Goal: Information Seeking & Learning: Find specific fact

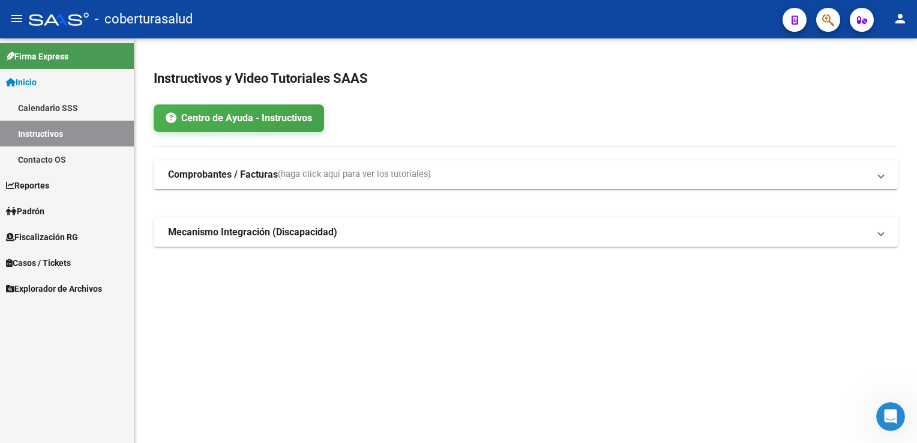
click at [50, 233] on span "Fiscalización RG" at bounding box center [42, 237] width 72 height 13
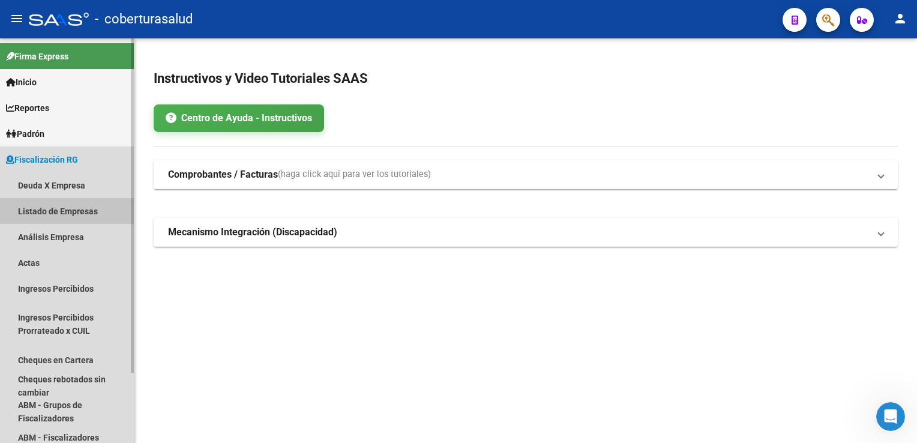
click at [70, 209] on link "Listado de Empresas" at bounding box center [67, 211] width 134 height 26
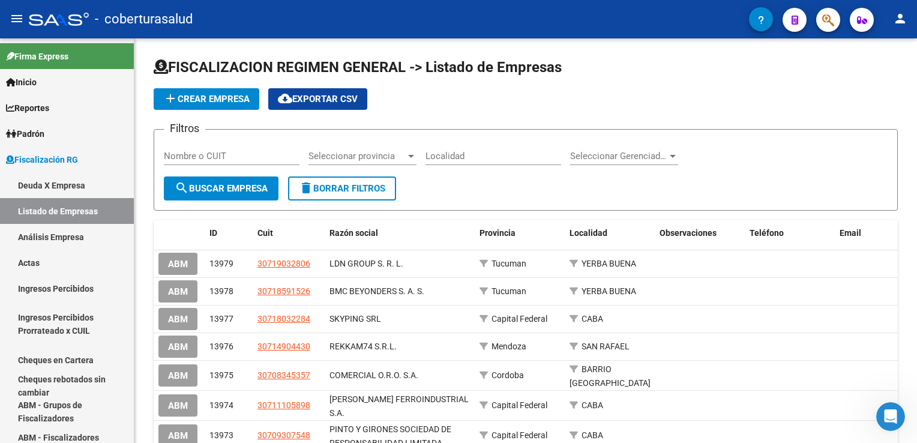
click at [187, 153] on input "Nombre o CUIT" at bounding box center [232, 156] width 136 height 11
paste input "20248031264"
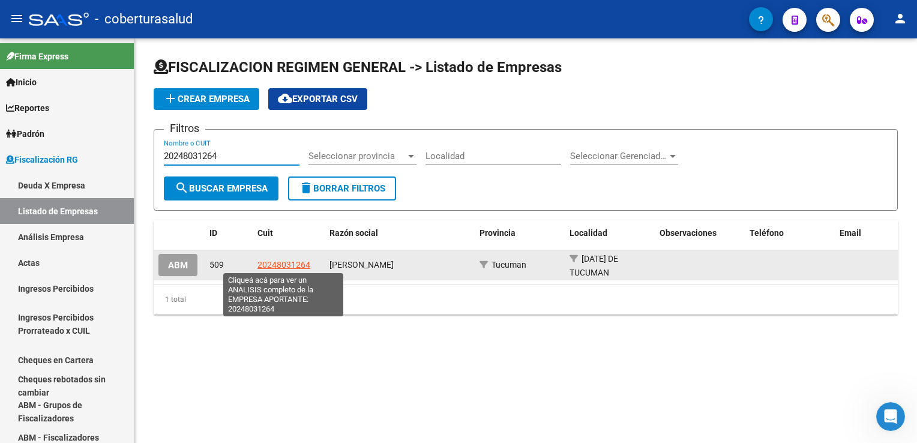
click at [283, 264] on span "20248031264" at bounding box center [284, 265] width 53 height 10
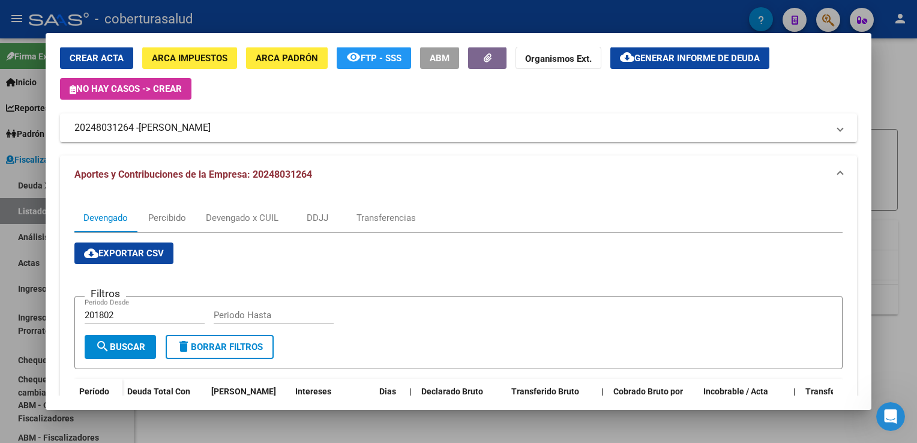
scroll to position [43, 0]
click at [375, 214] on div "Transferencias" at bounding box center [386, 217] width 59 height 13
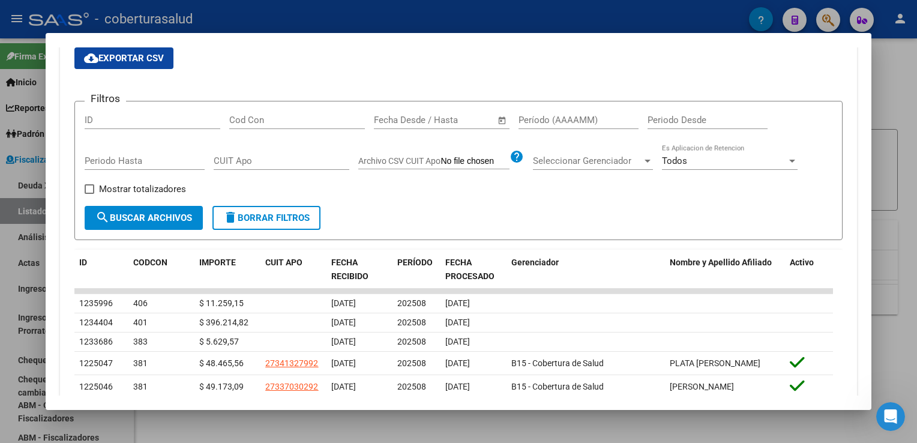
scroll to position [389, 0]
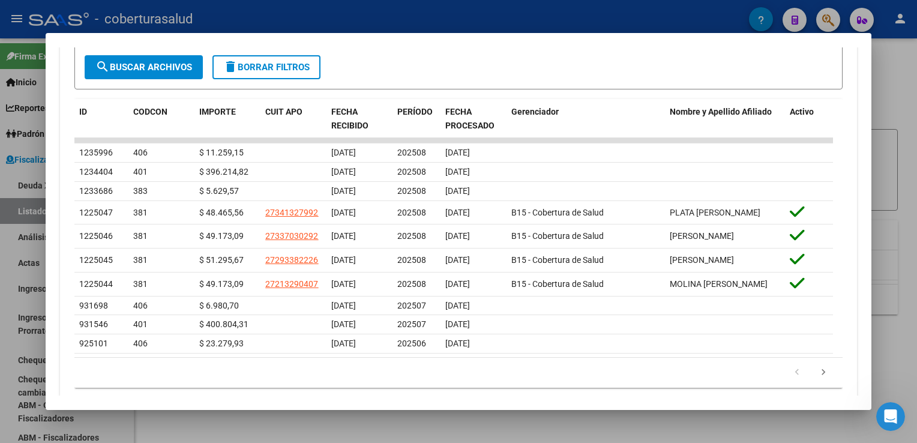
click at [2, 179] on div at bounding box center [458, 221] width 917 height 443
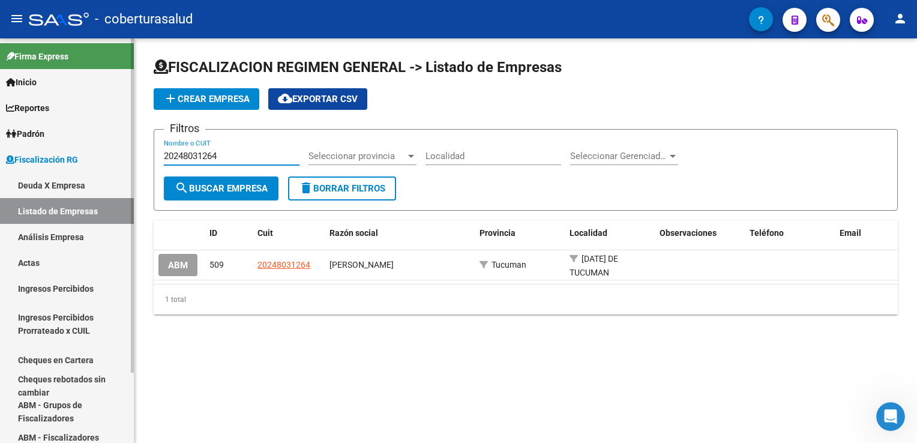
drag, startPoint x: 241, startPoint y: 153, endPoint x: 101, endPoint y: 159, distance: 139.4
click at [101, 159] on mat-sidenav-container "Firma Express Inicio Calendario SSS Instructivos Contacto OS Reportes Ingresos …" at bounding box center [458, 240] width 917 height 405
paste input "30640203583"
type input "30640203583"
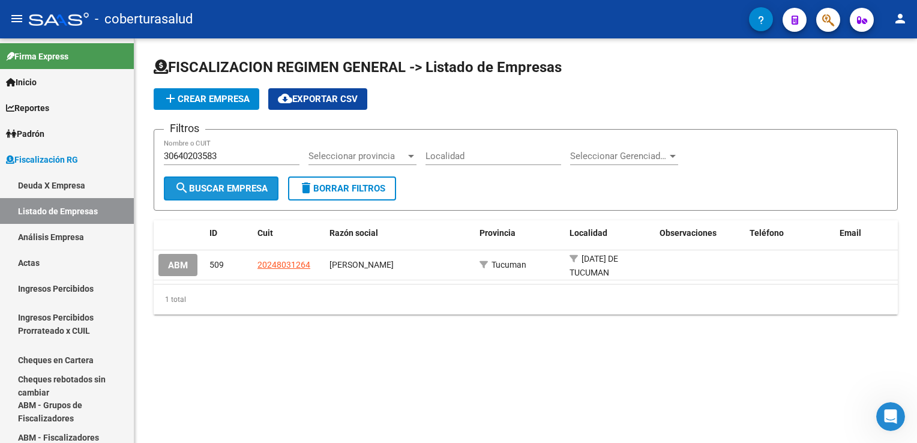
click at [226, 185] on span "search Buscar Empresa" at bounding box center [221, 188] width 93 height 11
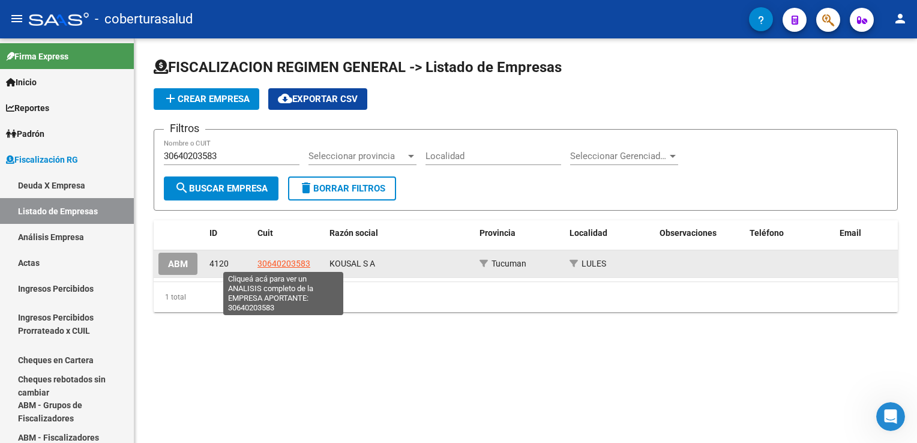
click at [280, 259] on span "30640203583" at bounding box center [284, 264] width 53 height 10
type textarea "30640203583"
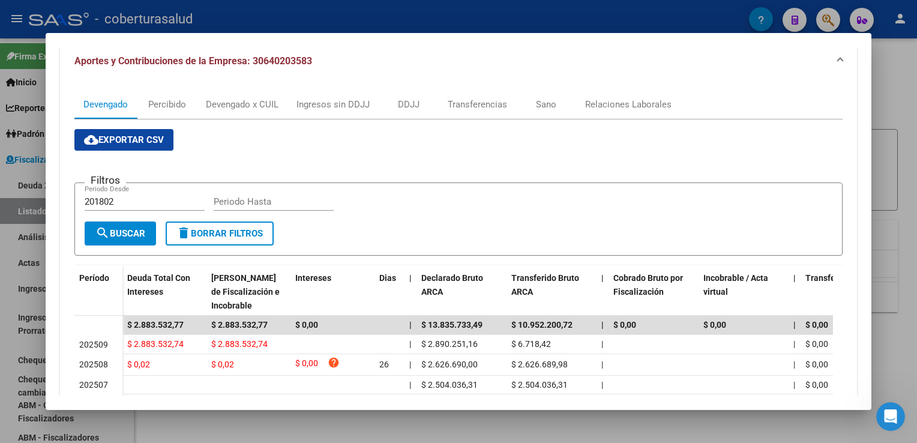
scroll to position [0, 0]
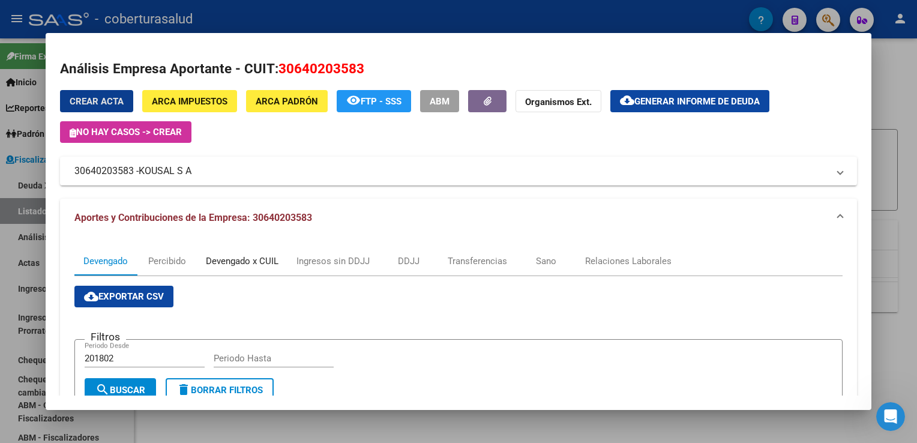
click at [233, 264] on div "Devengado x CUIL" at bounding box center [242, 261] width 73 height 13
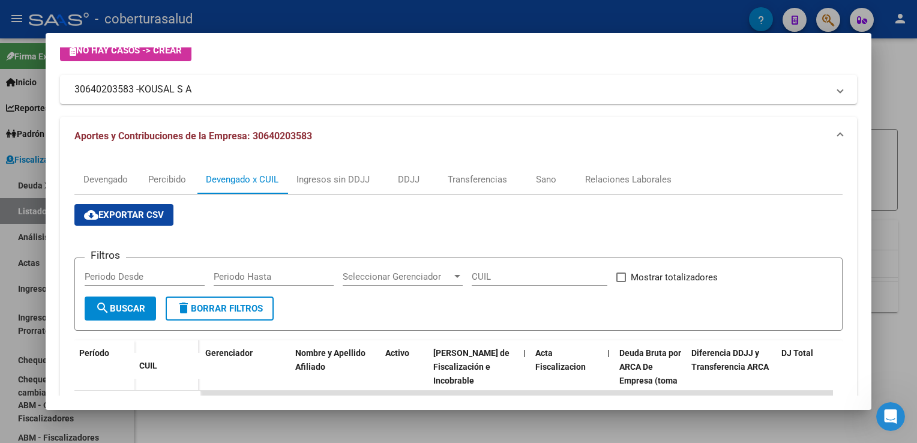
scroll to position [240, 0]
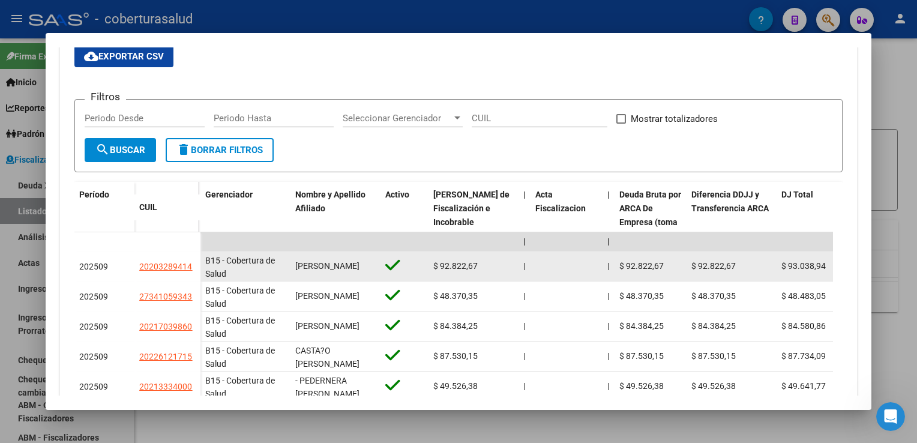
drag, startPoint x: 136, startPoint y: 270, endPoint x: 192, endPoint y: 267, distance: 56.5
click at [192, 267] on datatable-body-cell "20203289414" at bounding box center [168, 267] width 66 height 30
copy span "20203289414"
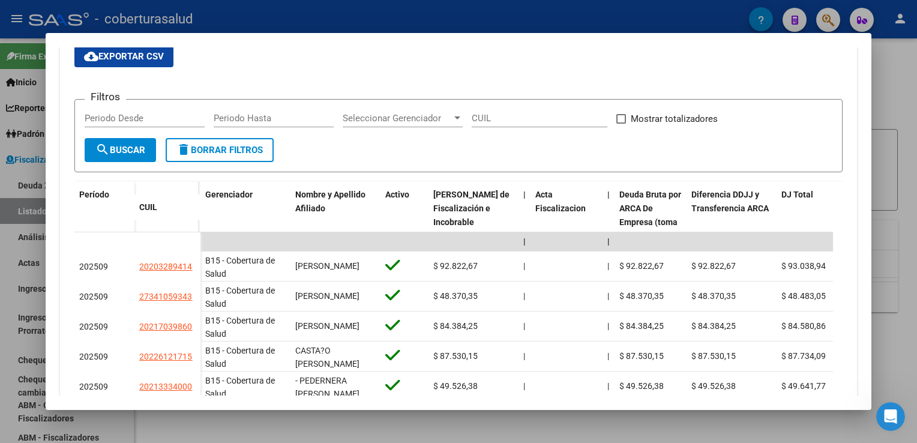
click at [19, 110] on div at bounding box center [458, 221] width 917 height 443
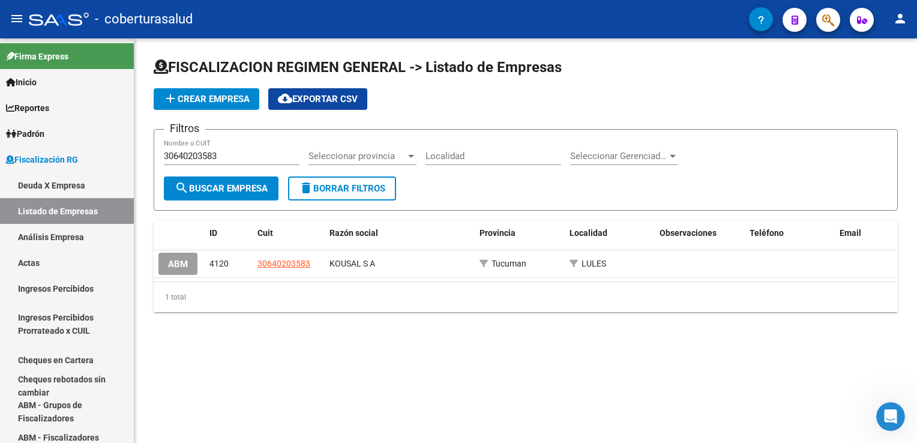
click at [223, 160] on div "30640203583 Nombre o CUIT" at bounding box center [232, 152] width 136 height 26
click at [95, 156] on mat-sidenav-container "Firma Express Inicio Calendario SSS Instructivos Contacto OS Reportes Ingresos …" at bounding box center [458, 240] width 917 height 405
paste input "709702390"
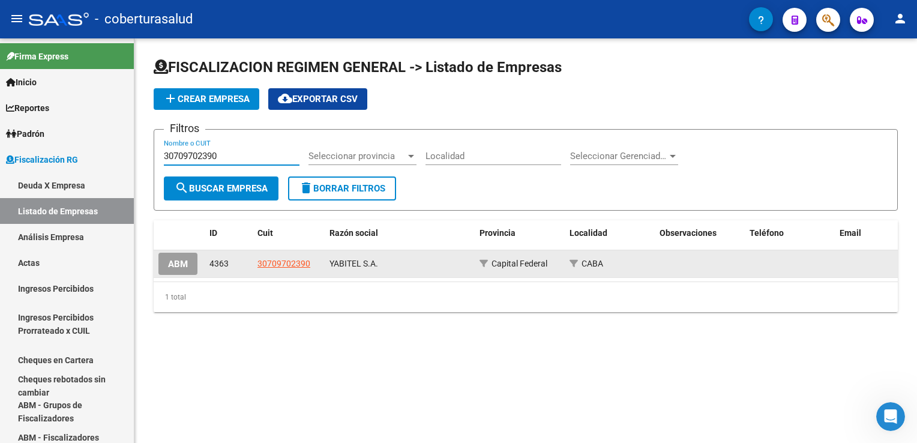
type input "30709702390"
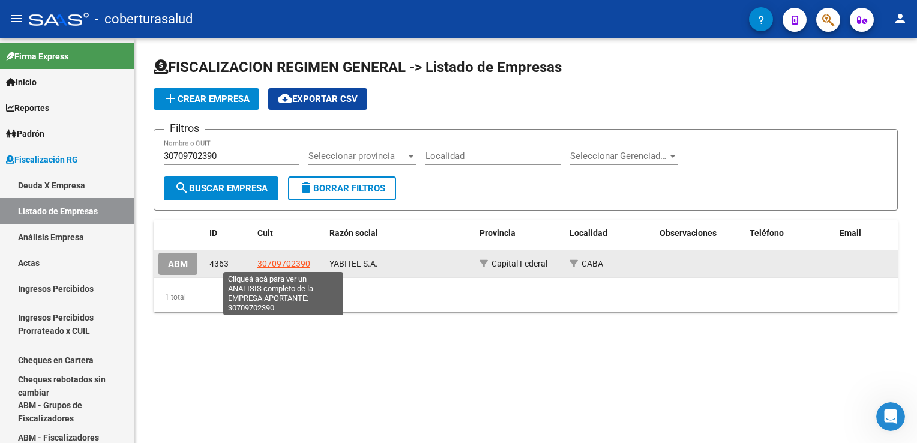
click at [276, 264] on span "30709702390" at bounding box center [284, 264] width 53 height 10
type textarea "30709702390"
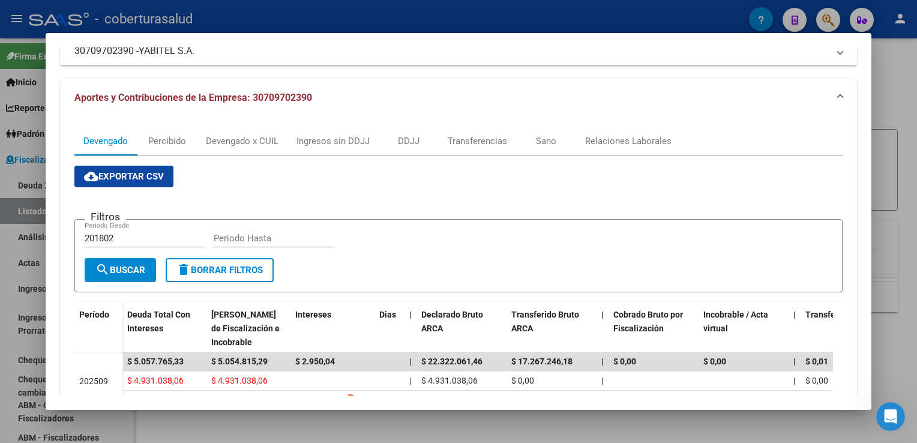
scroll to position [180, 0]
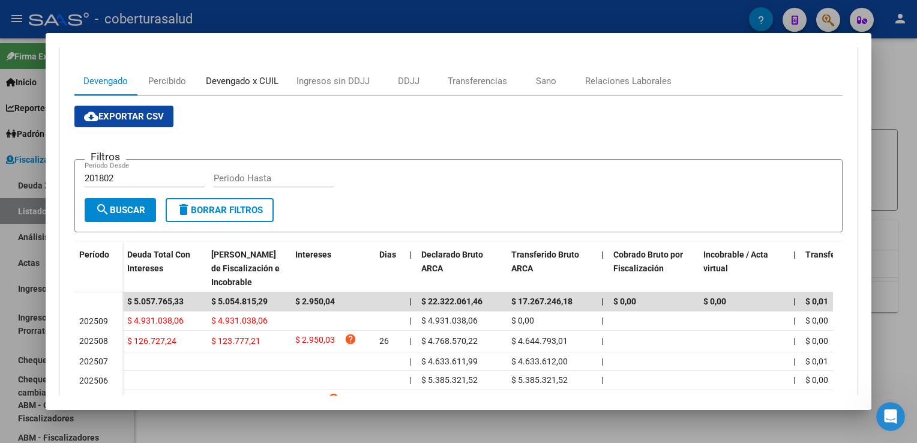
click at [245, 86] on div "Devengado x CUIL" at bounding box center [242, 80] width 73 height 13
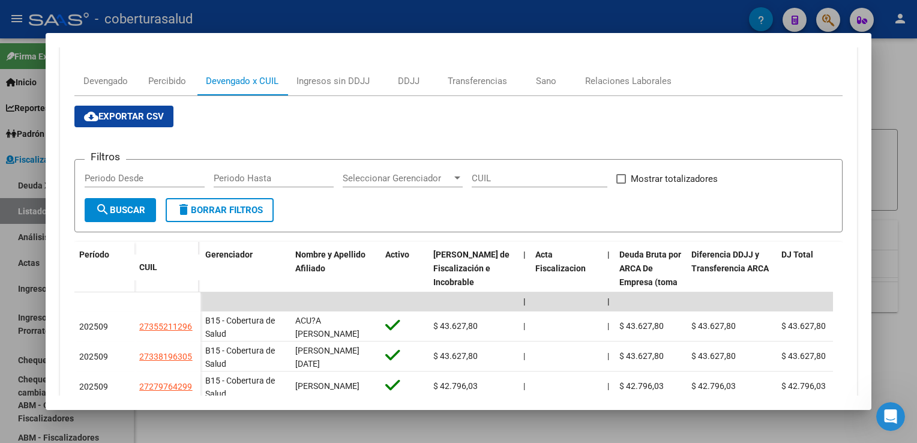
scroll to position [240, 0]
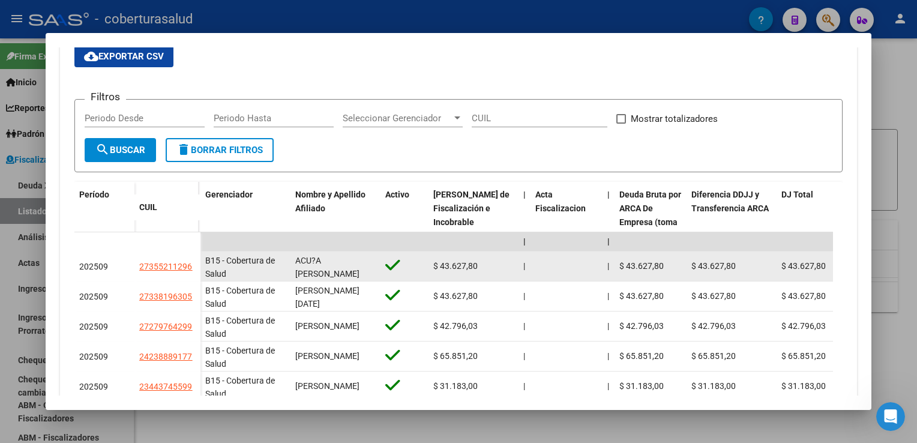
drag, startPoint x: 139, startPoint y: 265, endPoint x: 192, endPoint y: 268, distance: 53.5
click at [192, 268] on datatable-body-cell "27355211296" at bounding box center [168, 267] width 66 height 30
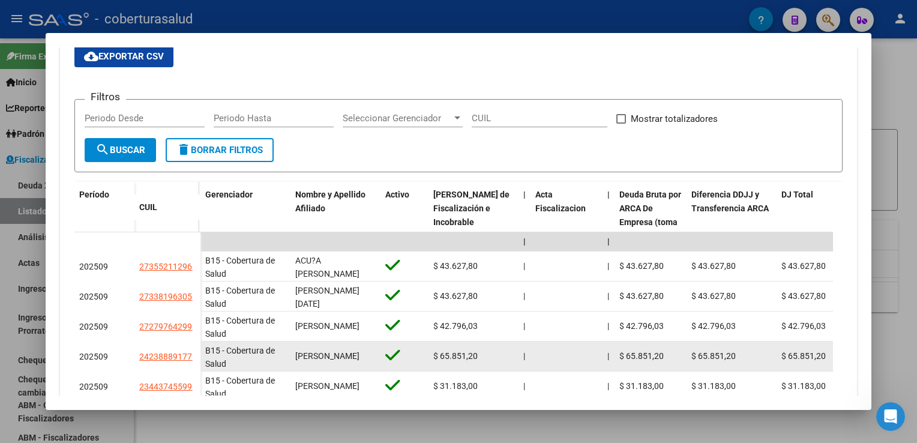
copy span "27355211296"
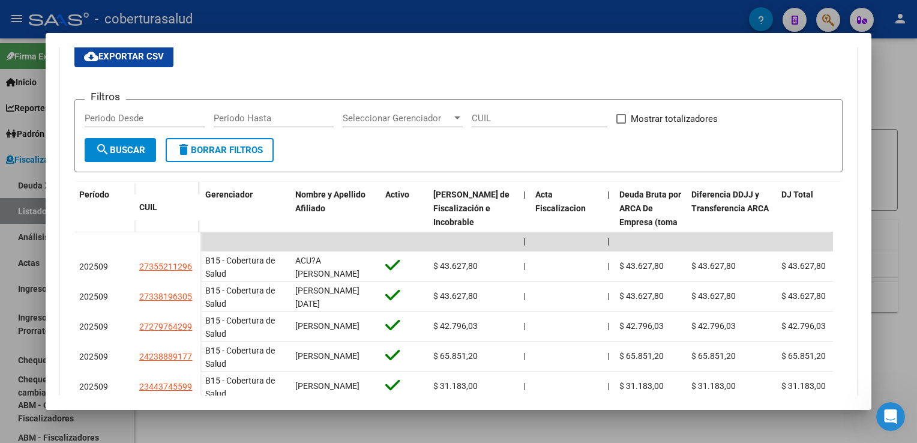
click at [16, 222] on div at bounding box center [458, 221] width 917 height 443
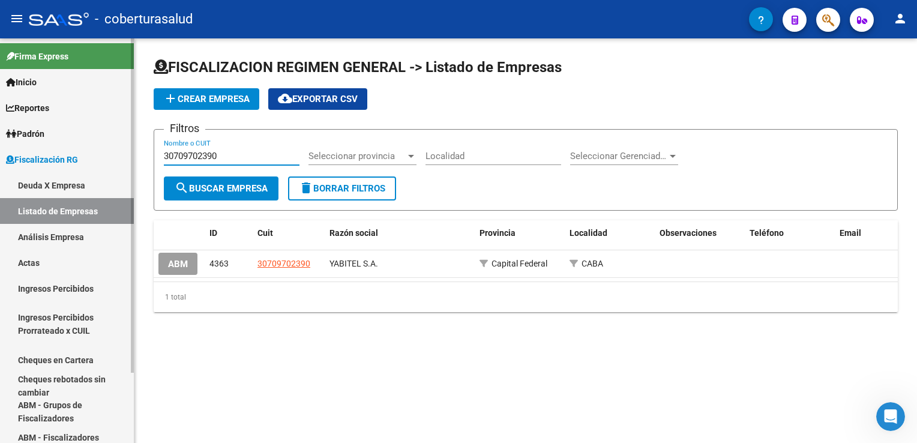
drag, startPoint x: 242, startPoint y: 153, endPoint x: 103, endPoint y: 145, distance: 138.9
click at [103, 145] on mat-sidenav-container "Firma Express Inicio Calendario SSS Instructivos Contacto OS Reportes Ingresos …" at bounding box center [458, 240] width 917 height 405
paste input "CHAMMAS SRL"
type input "CHAMMAS SRL"
click at [192, 177] on form "Filtros CHAMMAS SRL Nombre o CUIT Seleccionar provincia Seleccionar provincia L…" at bounding box center [526, 170] width 745 height 82
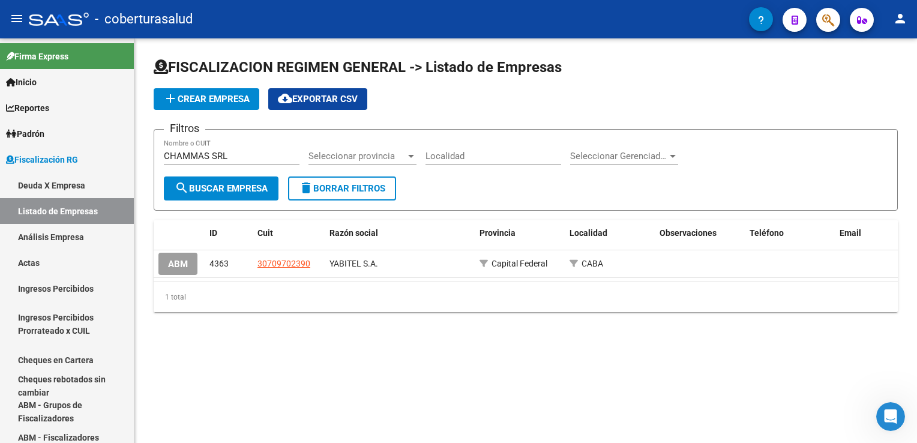
drag, startPoint x: 192, startPoint y: 177, endPoint x: 198, endPoint y: 189, distance: 13.4
click at [196, 185] on span "search Buscar Empresa" at bounding box center [221, 188] width 93 height 11
click at [249, 155] on input "CHAMMAS SRL" at bounding box center [232, 156] width 136 height 11
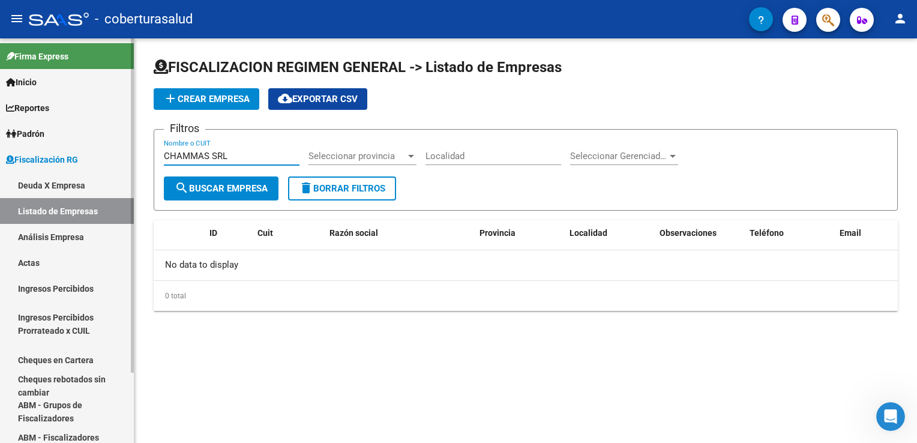
click at [89, 234] on link "Análisis Empresa" at bounding box center [67, 237] width 134 height 26
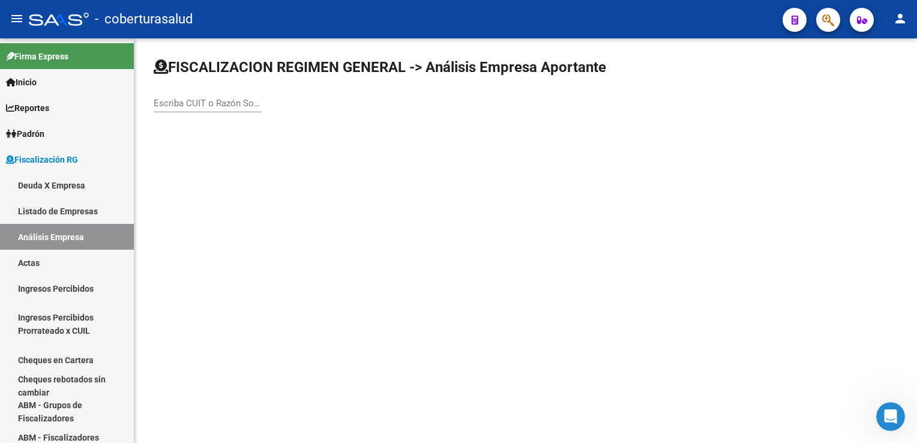
click at [188, 100] on input "Escriba CUIT o Razón Social para buscar" at bounding box center [208, 103] width 108 height 11
paste input "CHAMMAS SRL"
drag, startPoint x: 228, startPoint y: 104, endPoint x: 133, endPoint y: 104, distance: 95.5
click at [133, 104] on mat-sidenav-container "Firma Express Inicio Calendario SSS Instructivos Contacto OS Reportes Ingresos …" at bounding box center [458, 240] width 917 height 405
paste input "30500904557"
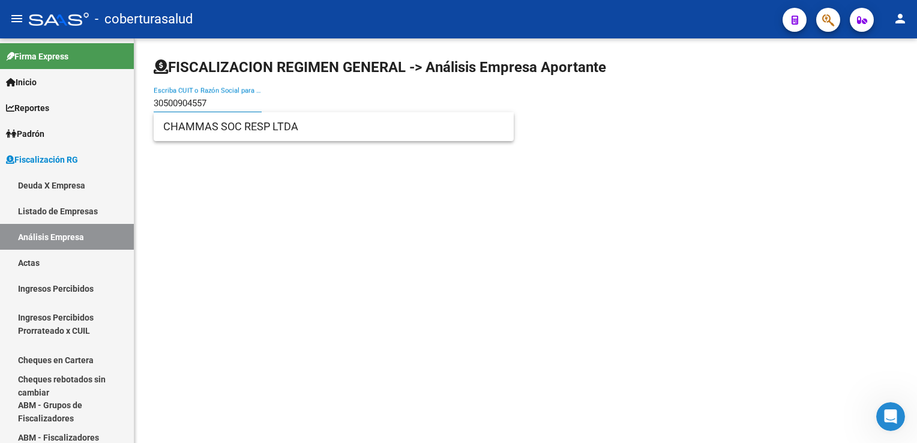
type input "30500904557"
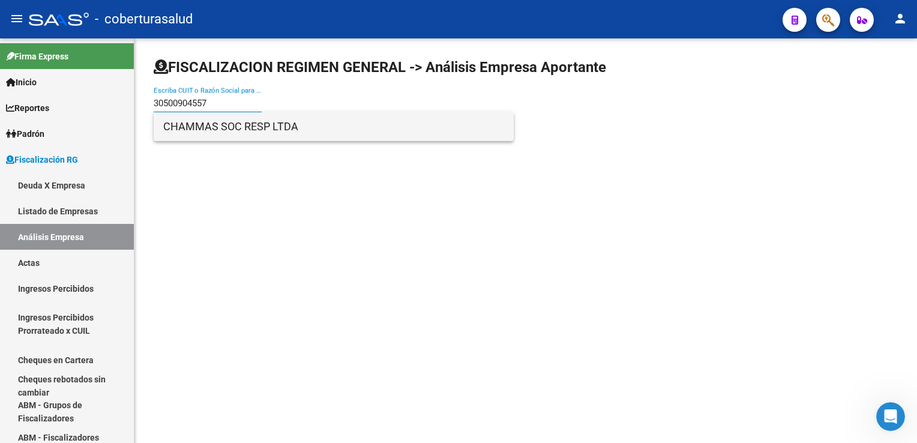
click at [231, 126] on span "CHAMMAS SOC RESP LTDA" at bounding box center [333, 126] width 341 height 29
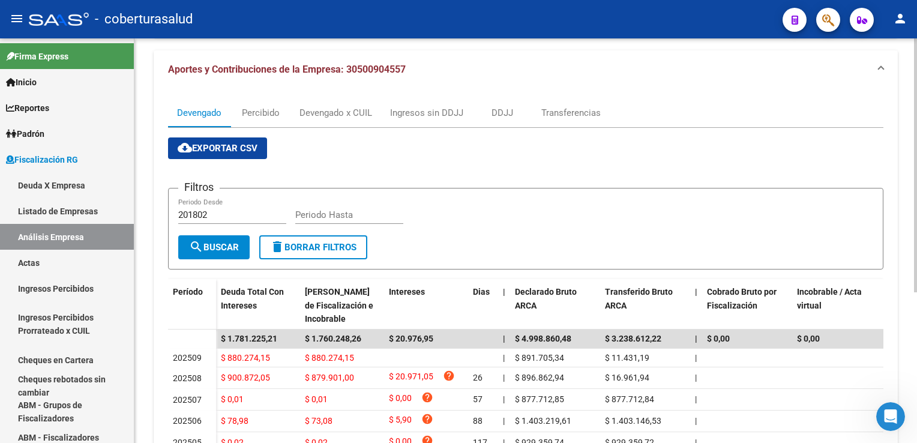
scroll to position [180, 0]
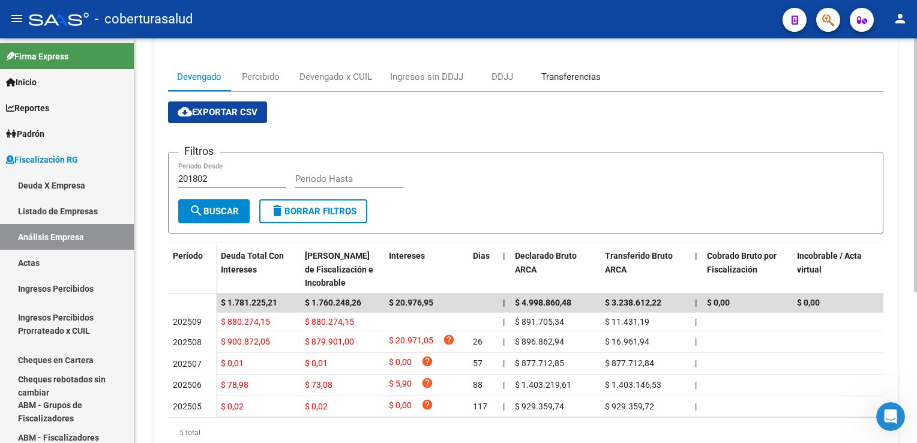
click at [560, 79] on div "Transferencias" at bounding box center [571, 76] width 59 height 13
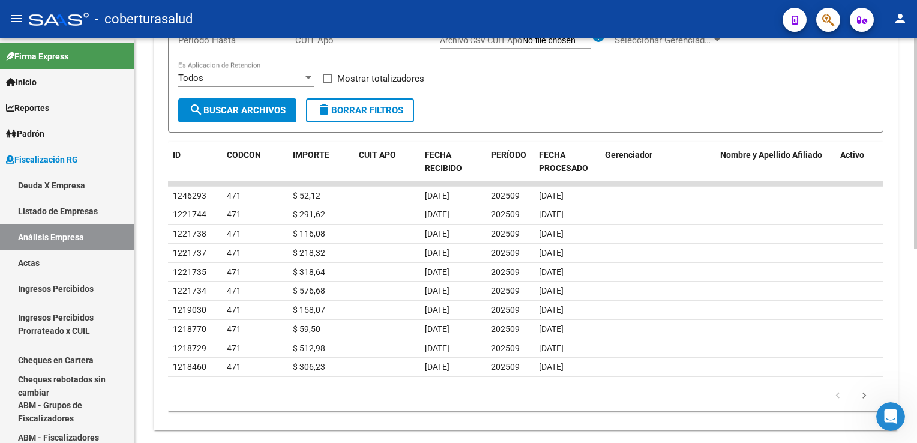
scroll to position [373, 0]
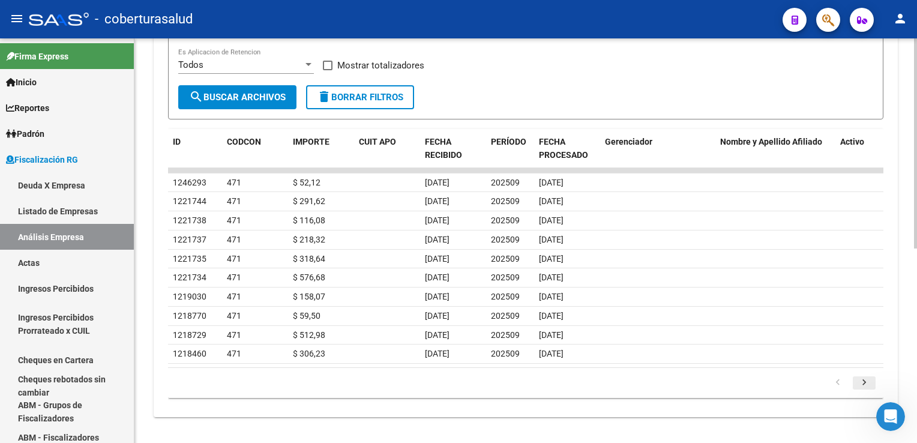
click at [863, 381] on icon "go to next page" at bounding box center [865, 384] width 16 height 14
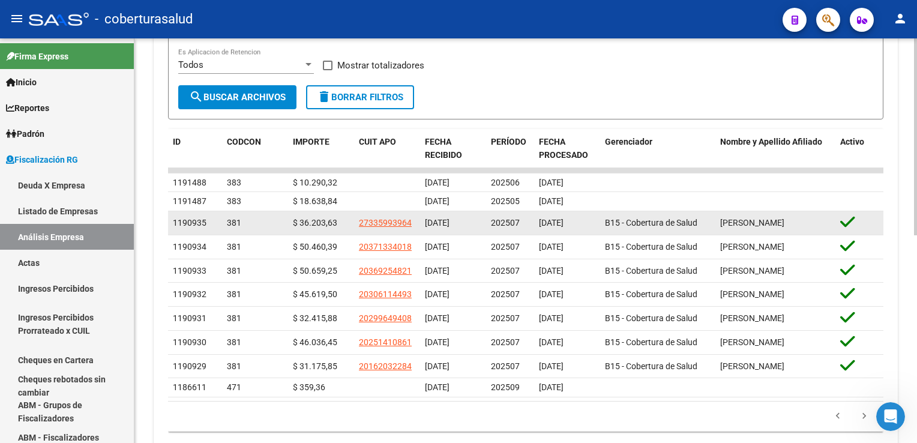
drag, startPoint x: 358, startPoint y: 225, endPoint x: 410, endPoint y: 232, distance: 52.1
click at [410, 232] on datatable-body-cell "27335993964" at bounding box center [387, 222] width 66 height 23
copy span "27335993964"
